Goal: Find contact information: Find contact information

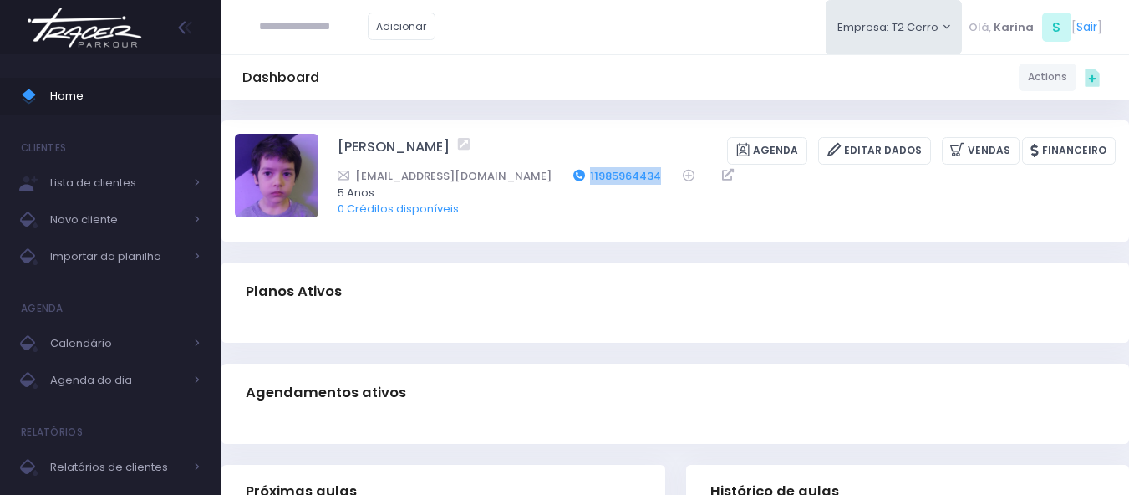
drag, startPoint x: 596, startPoint y: 173, endPoint x: 520, endPoint y: 180, distance: 76.4
click at [520, 180] on div "[EMAIL_ADDRESS][DOMAIN_NAME] 11985964434" at bounding box center [715, 176] width 756 height 18
copy link "11985964434"
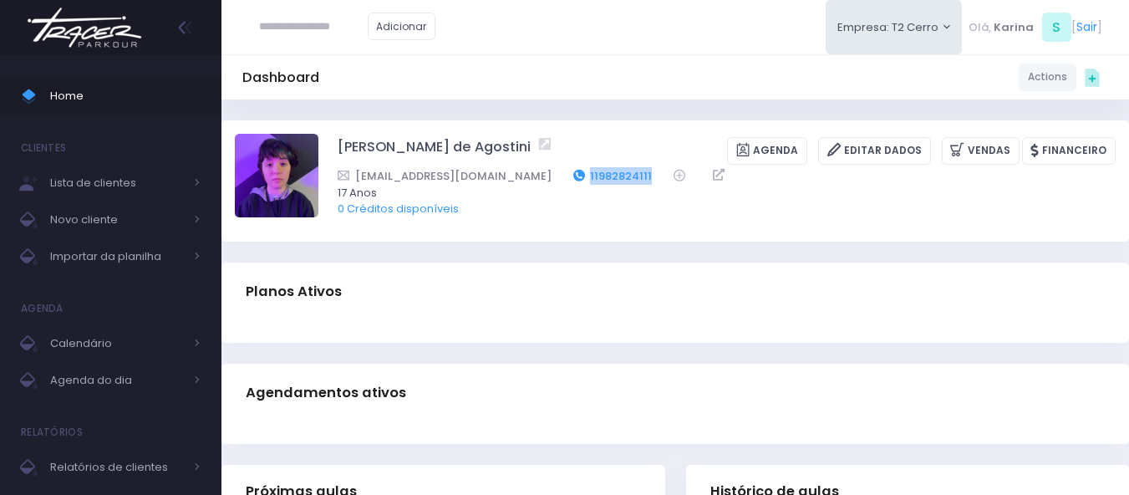
drag, startPoint x: 618, startPoint y: 178, endPoint x: 546, endPoint y: 179, distance: 71.8
click at [546, 179] on div "marceloago1111@gmail.com 11982824111" at bounding box center [715, 176] width 756 height 18
copy div "11982824111"
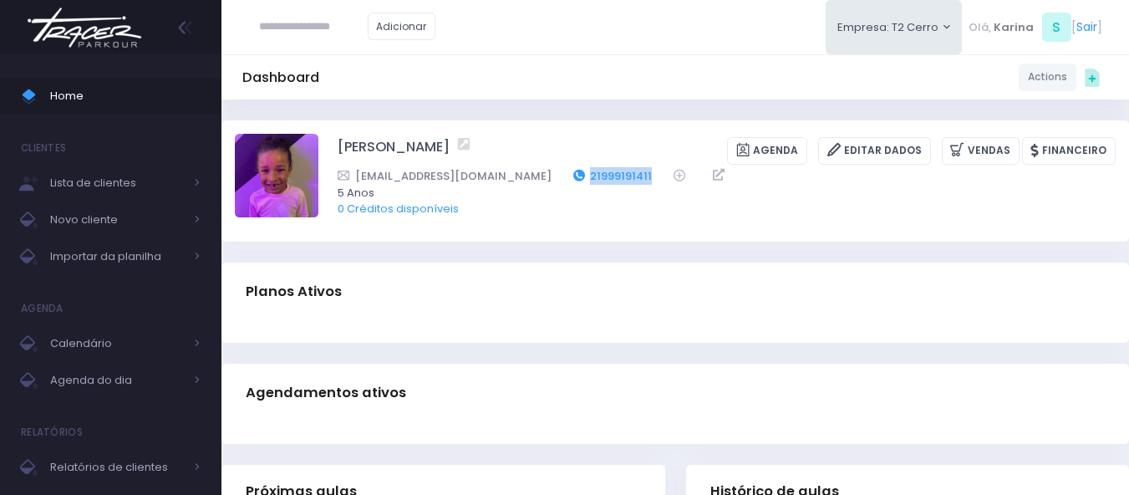
drag, startPoint x: 589, startPoint y: 169, endPoint x: 514, endPoint y: 174, distance: 75.3
click at [514, 174] on div "roecarol@outlook.com 21999191411" at bounding box center [715, 176] width 756 height 18
copy div "21999191411"
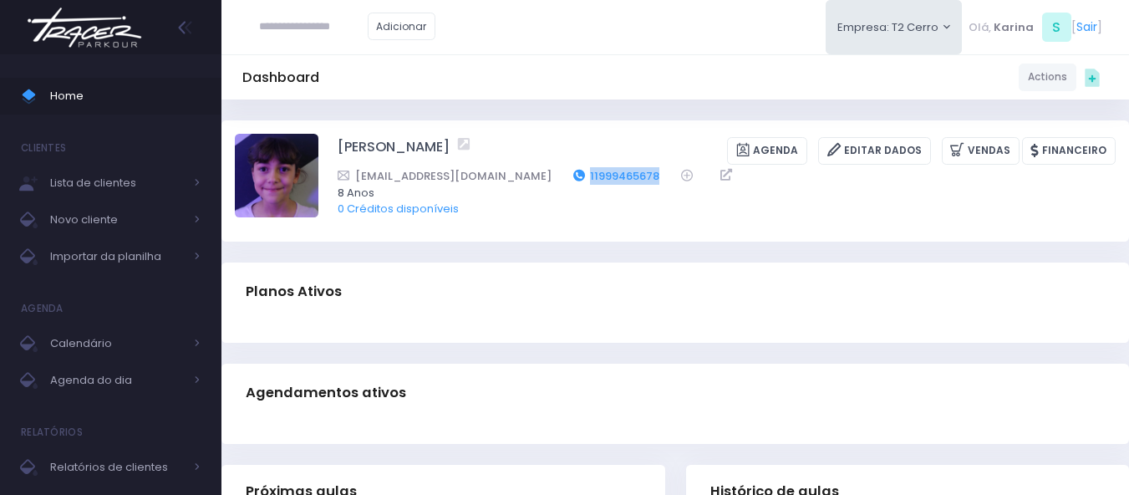
drag, startPoint x: 600, startPoint y: 170, endPoint x: 518, endPoint y: 177, distance: 82.2
click at [518, 177] on div "[EMAIL_ADDRESS][DOMAIN_NAME] 11999465678" at bounding box center [715, 176] width 756 height 18
copy div "11999465678"
